Goal: Check status

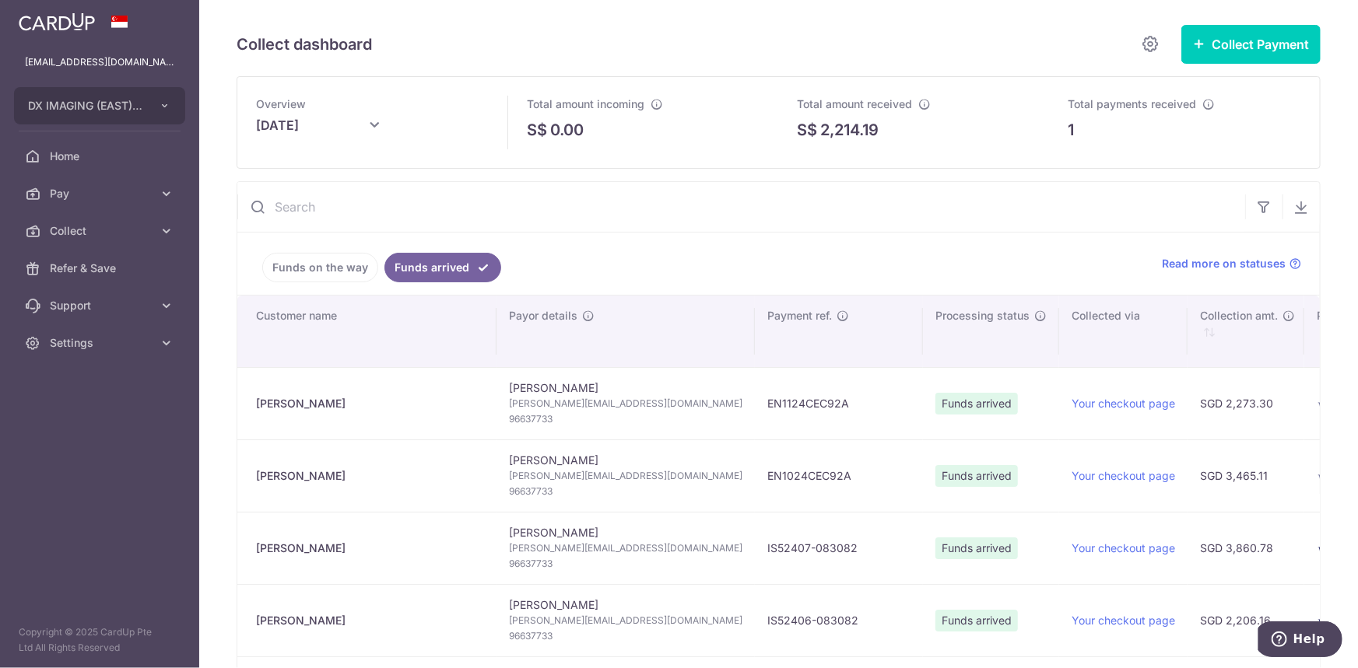
scroll to position [0, 895]
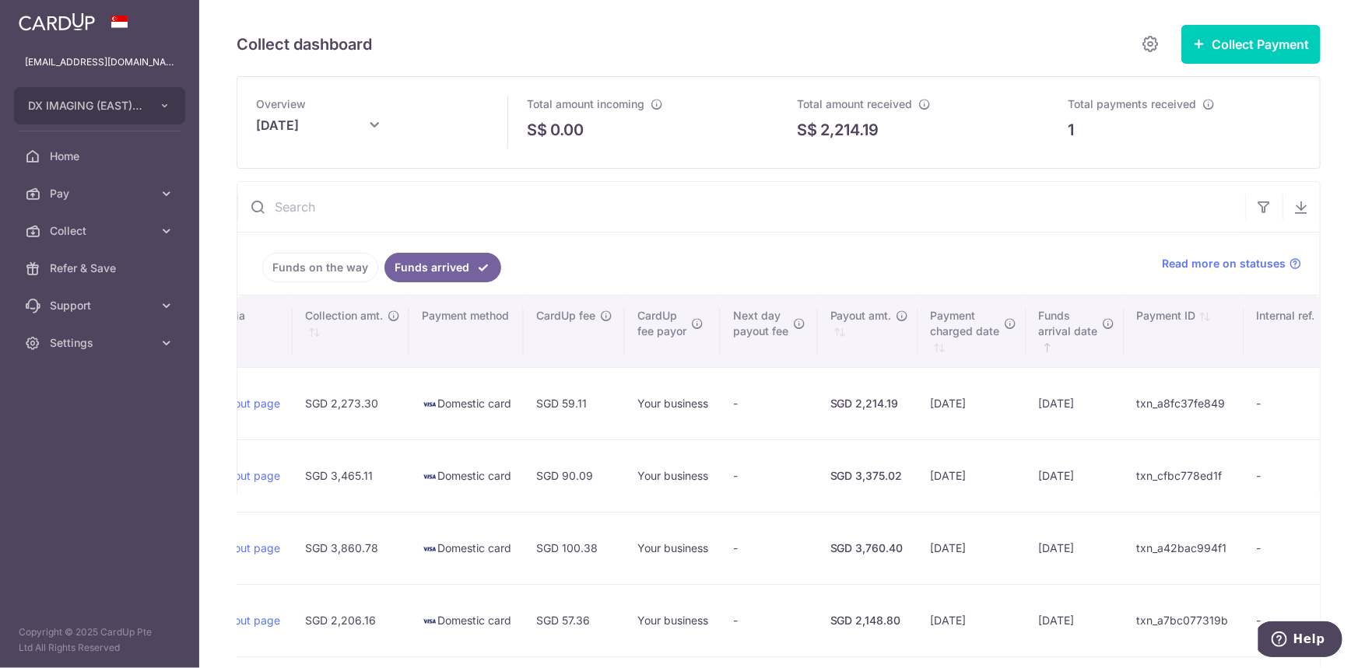
click at [625, 398] on td "Your business" at bounding box center [673, 403] width 96 height 72
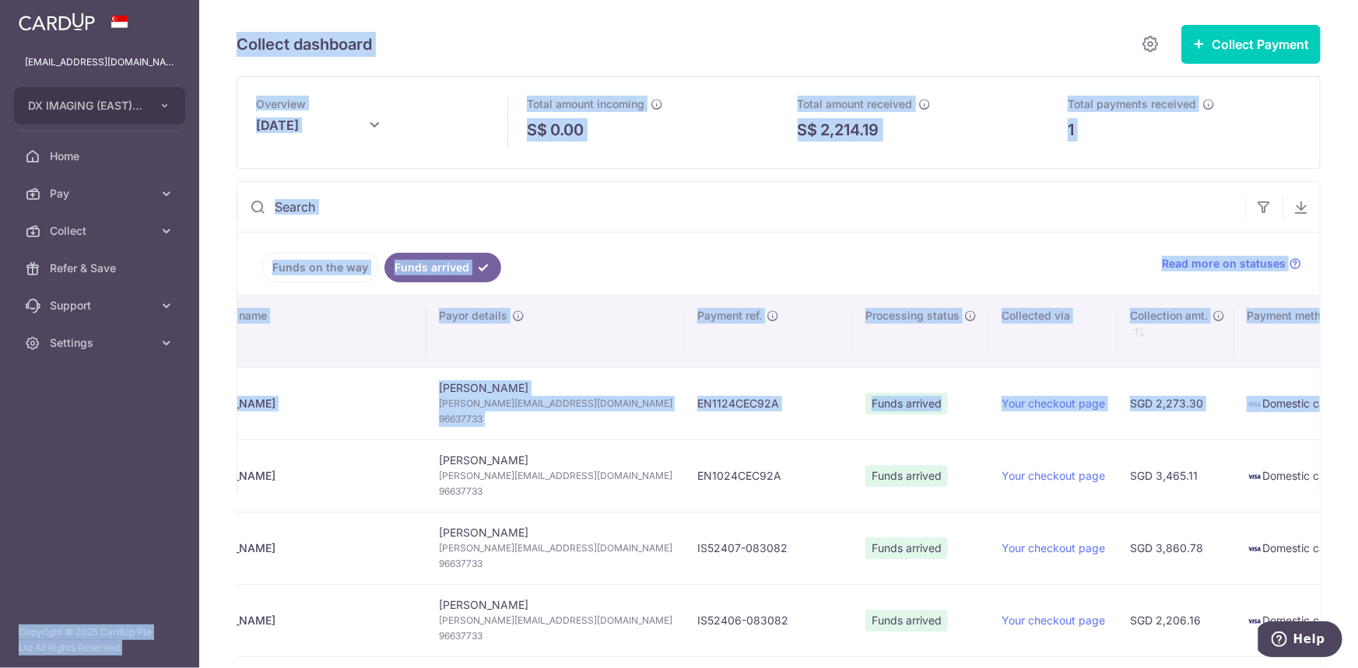
scroll to position [0, 0]
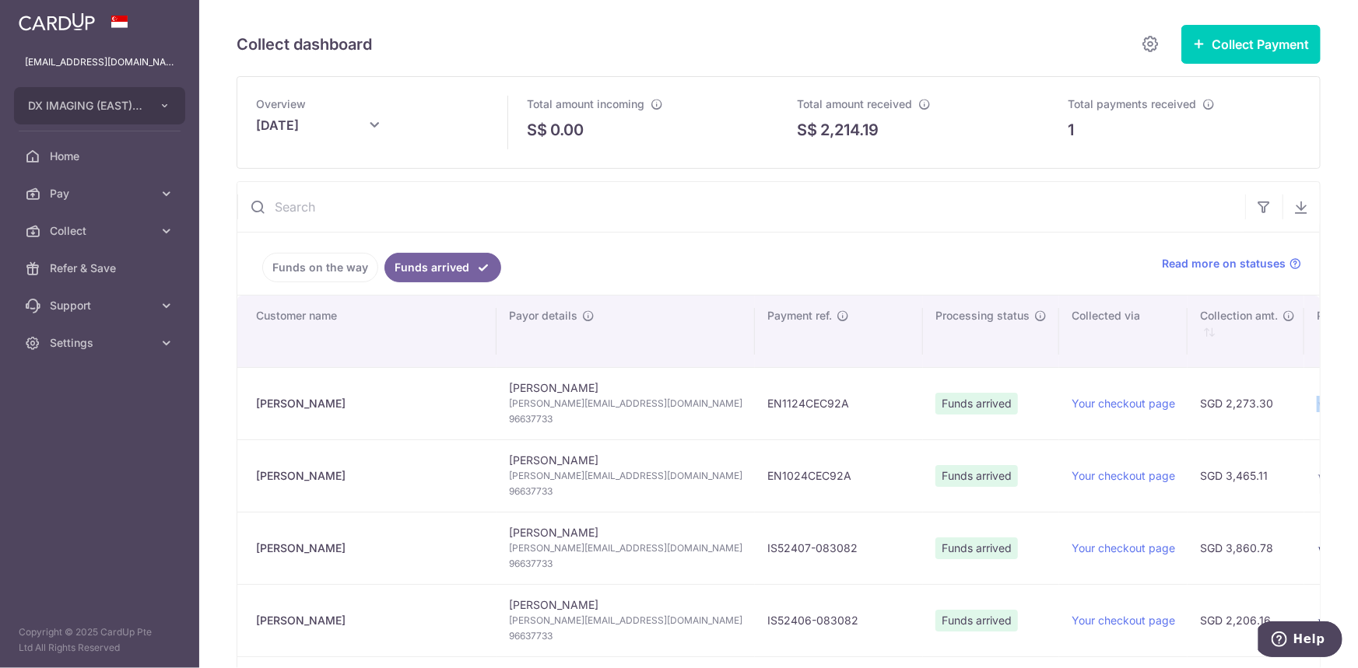
drag, startPoint x: 549, startPoint y: 397, endPoint x: 1253, endPoint y: 412, distance: 703.5
click at [1255, 414] on tr "[PERSON_NAME] [PERSON_NAME] [PERSON_NAME][EMAIL_ADDRESS][DOMAIN_NAME] 96637733 …" at bounding box center [1241, 403] width 2008 height 72
drag, startPoint x: 734, startPoint y: 399, endPoint x: 818, endPoint y: 400, distance: 84.0
click at [818, 400] on td "EN1124CEC92A" at bounding box center [839, 403] width 168 height 72
copy td "EN1124CEC92A"
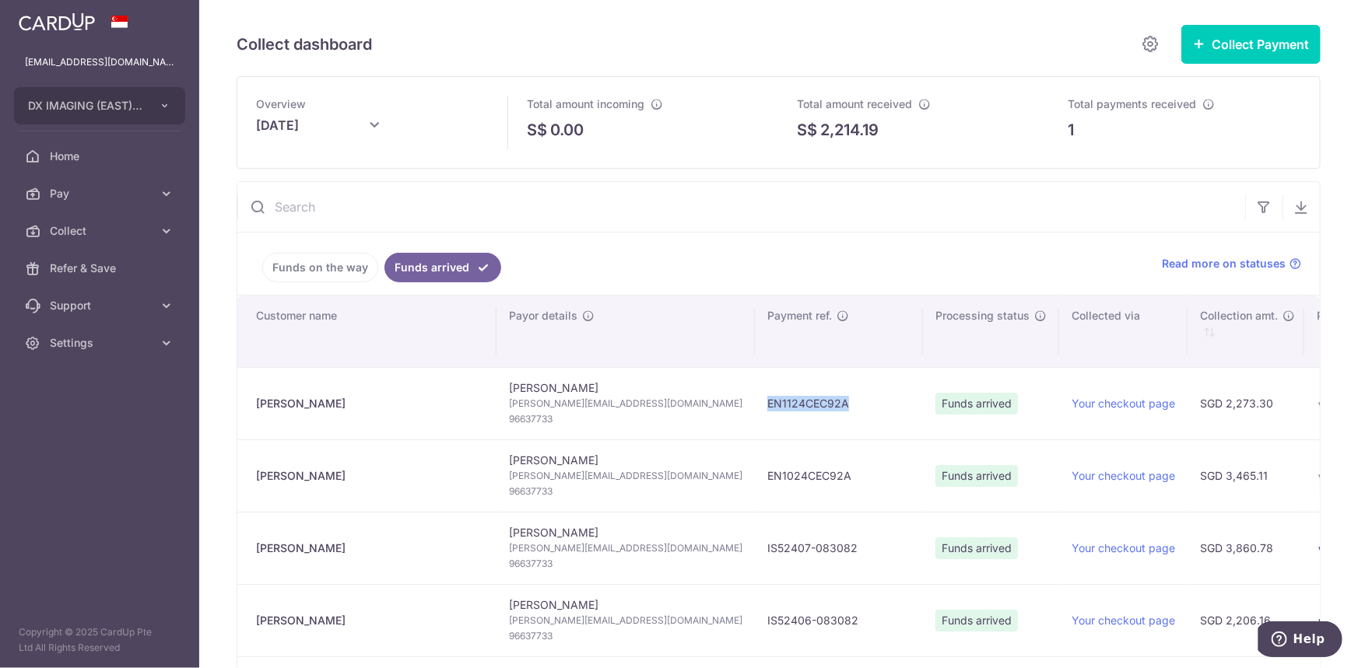
drag, startPoint x: 1141, startPoint y: 373, endPoint x: 1146, endPoint y: 386, distance: 13.6
click at [1141, 373] on td "Your checkout page" at bounding box center [1123, 403] width 128 height 72
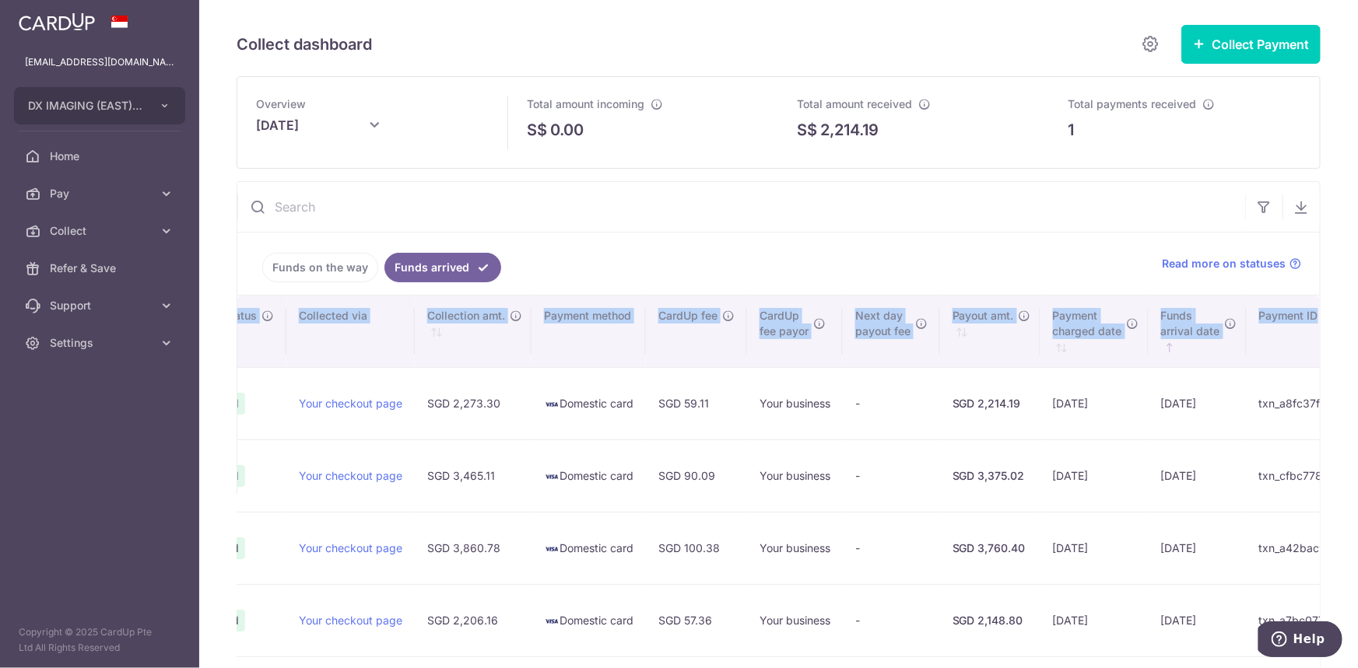
scroll to position [0, 895]
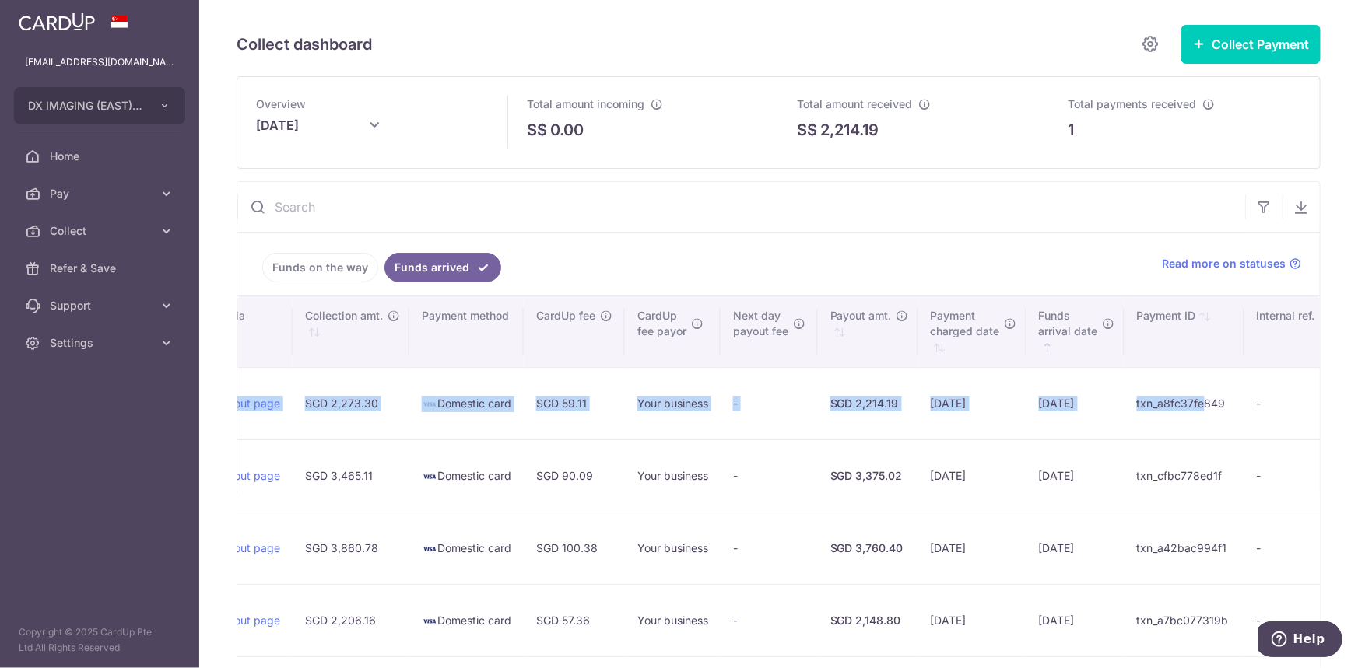
drag, startPoint x: 745, startPoint y: 403, endPoint x: 1167, endPoint y: 429, distance: 422.4
click at [1167, 429] on tr "[PERSON_NAME] [PERSON_NAME] [PERSON_NAME][EMAIL_ADDRESS][DOMAIN_NAME] 96637733 …" at bounding box center [347, 403] width 2008 height 72
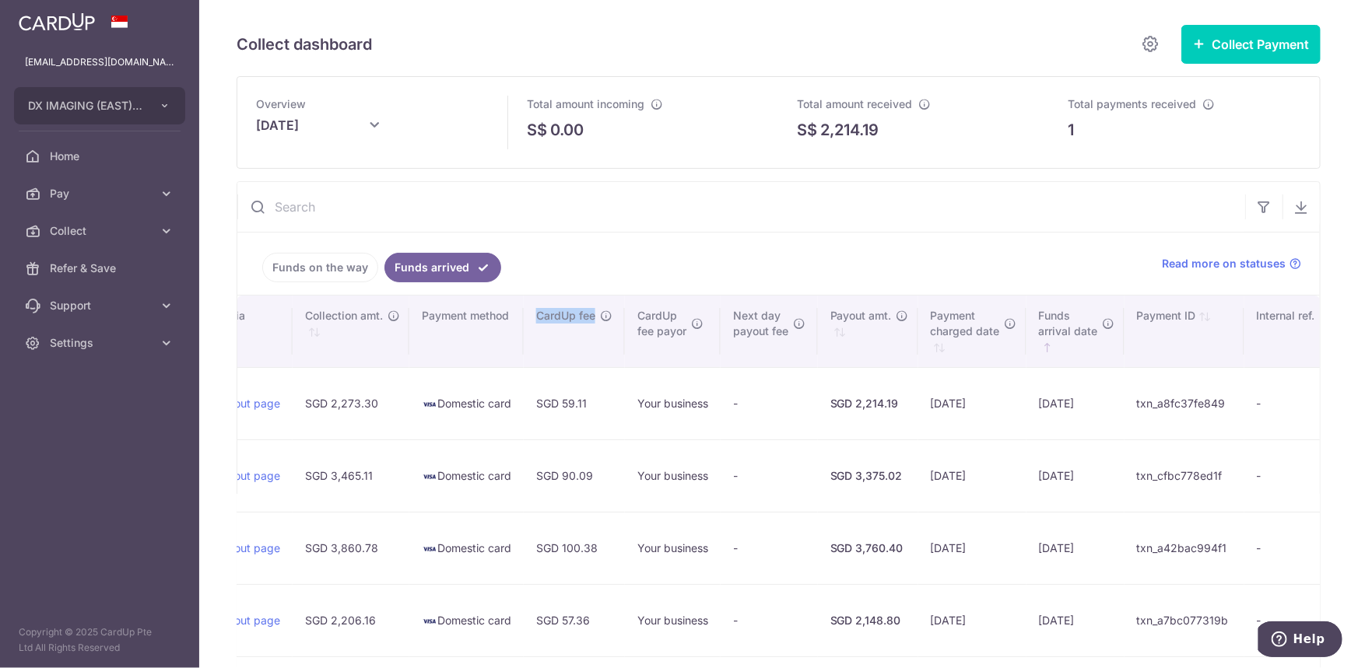
drag, startPoint x: 498, startPoint y: 312, endPoint x: 557, endPoint y: 314, distance: 59.1
click at [557, 314] on span "CardUp fee" at bounding box center [565, 316] width 59 height 16
copy span "CardUp fee"
